Goal: Task Accomplishment & Management: Use online tool/utility

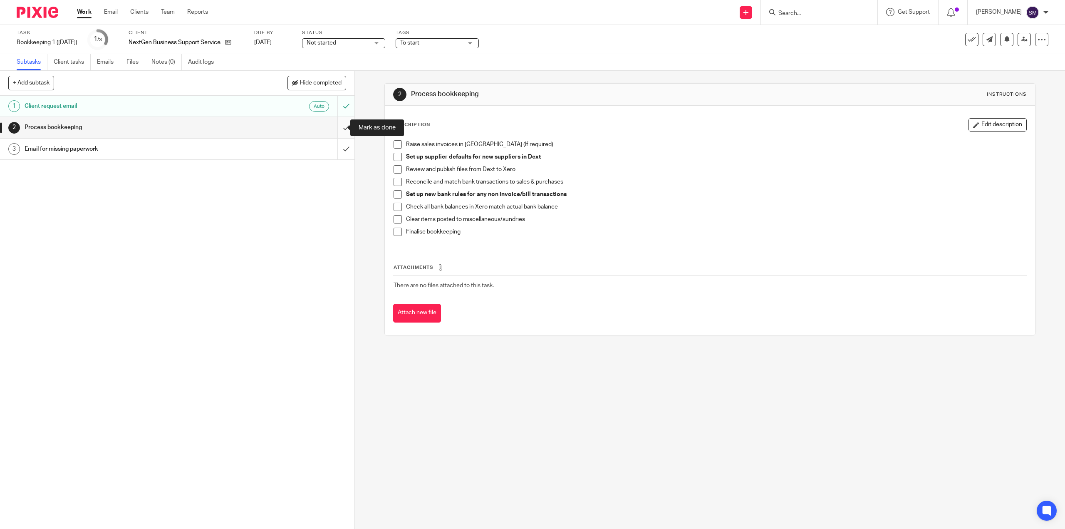
click at [334, 127] on input "submit" at bounding box center [177, 127] width 355 height 21
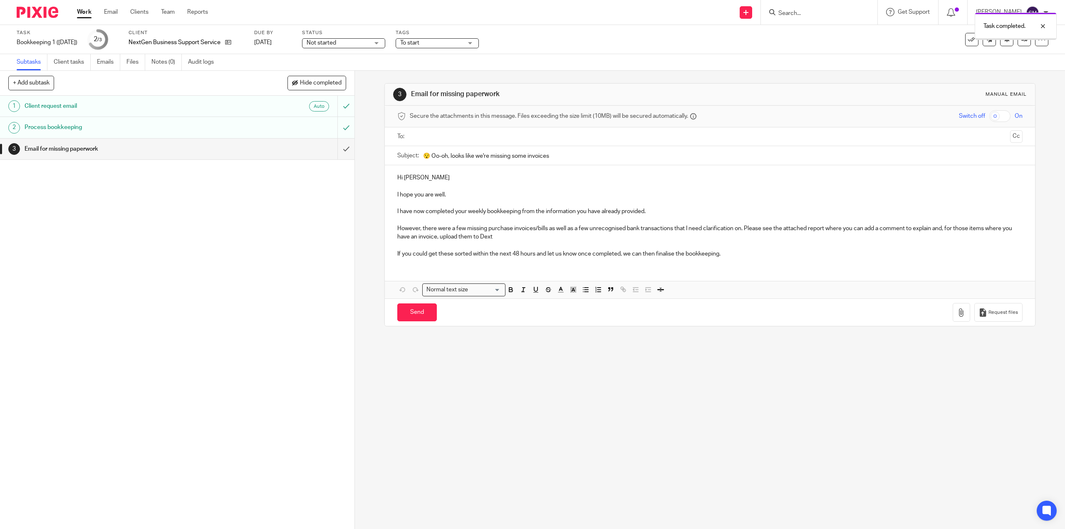
click at [336, 151] on input "submit" at bounding box center [177, 149] width 355 height 21
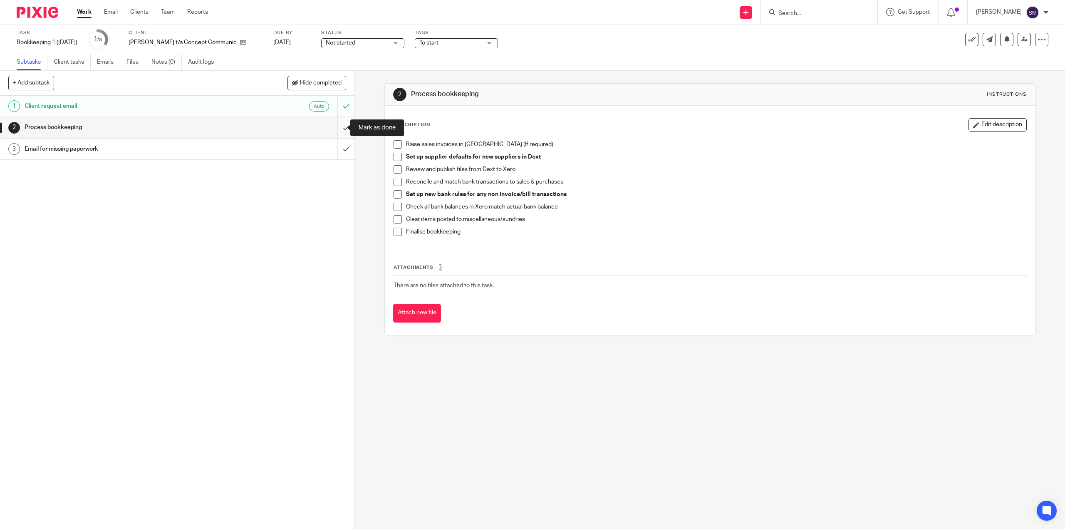
click at [336, 128] on input "submit" at bounding box center [177, 127] width 355 height 21
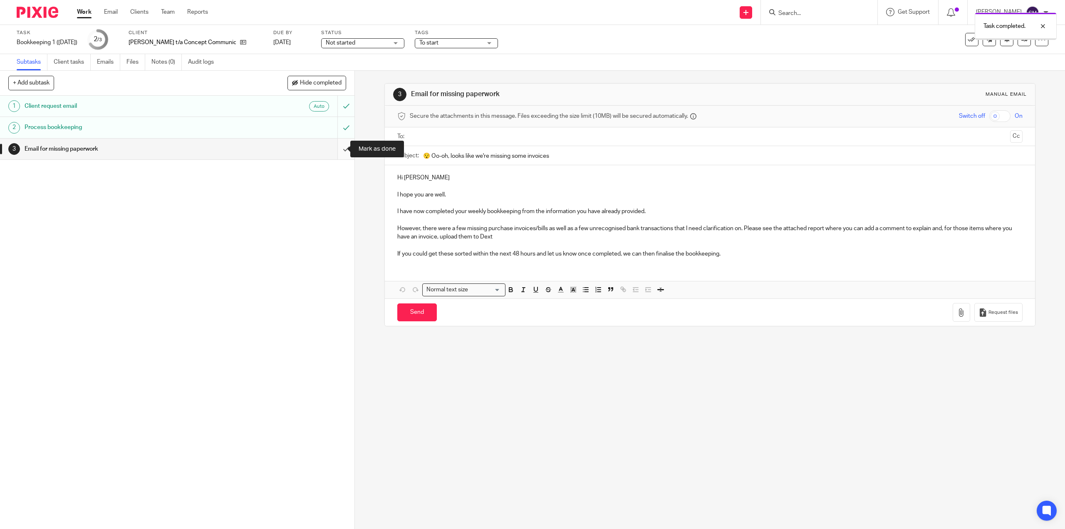
click at [335, 145] on input "submit" at bounding box center [177, 149] width 355 height 21
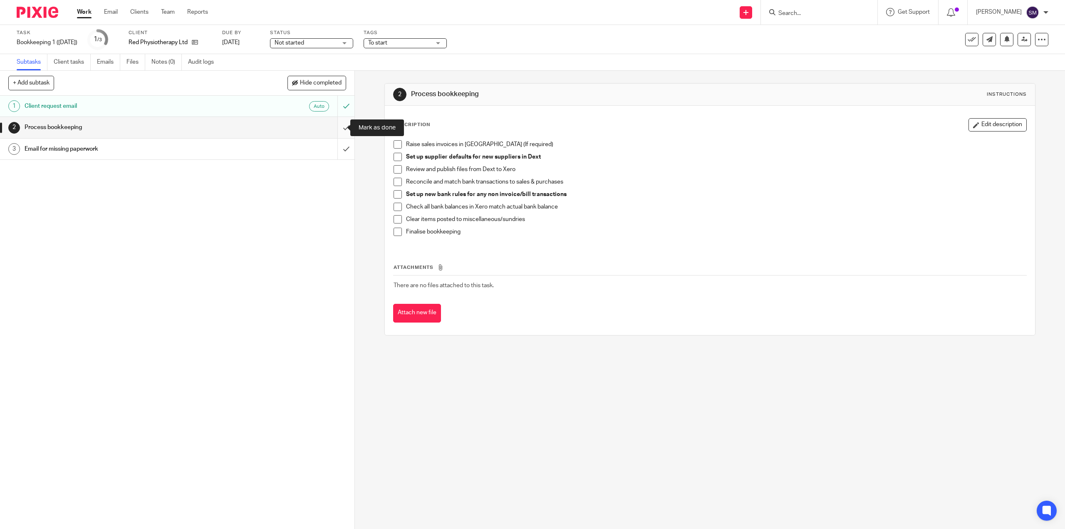
click at [338, 128] on input "submit" at bounding box center [177, 127] width 355 height 21
click at [339, 149] on input "submit" at bounding box center [177, 149] width 355 height 21
